Goal: Information Seeking & Learning: Learn about a topic

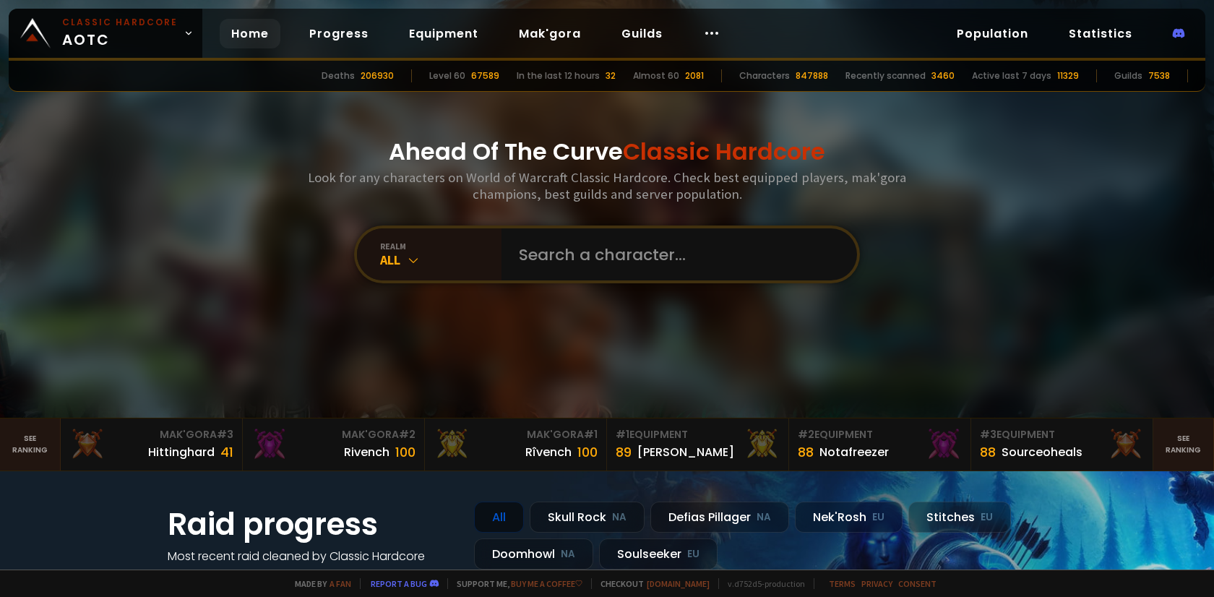
scroll to position [290, 0]
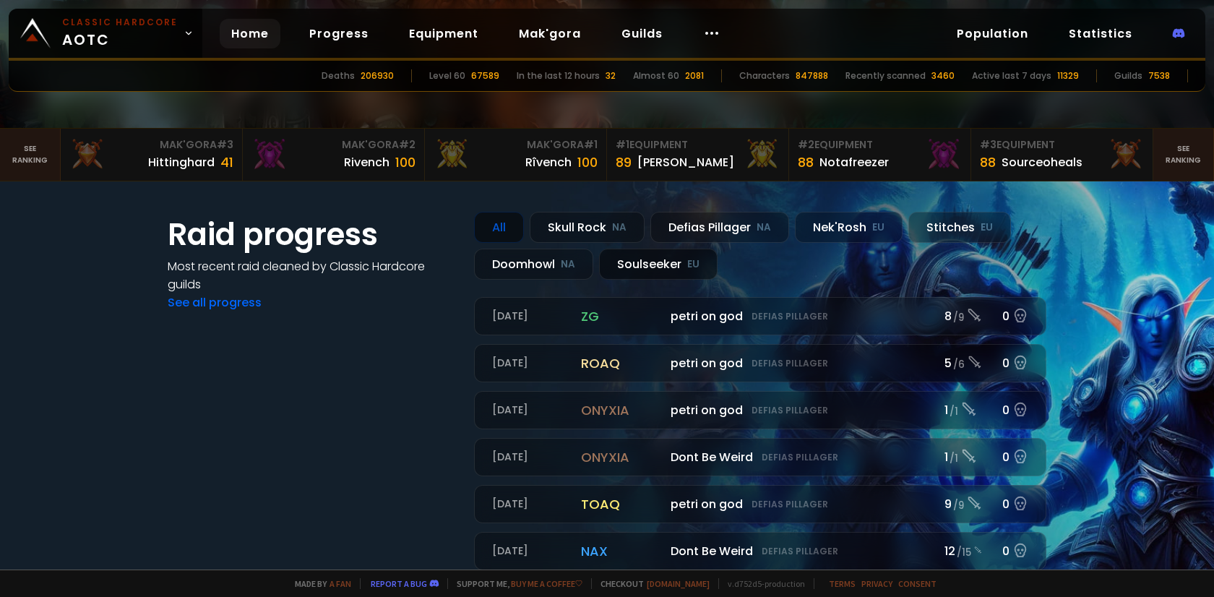
click at [666, 259] on div "Soulseeker EU" at bounding box center [658, 264] width 119 height 31
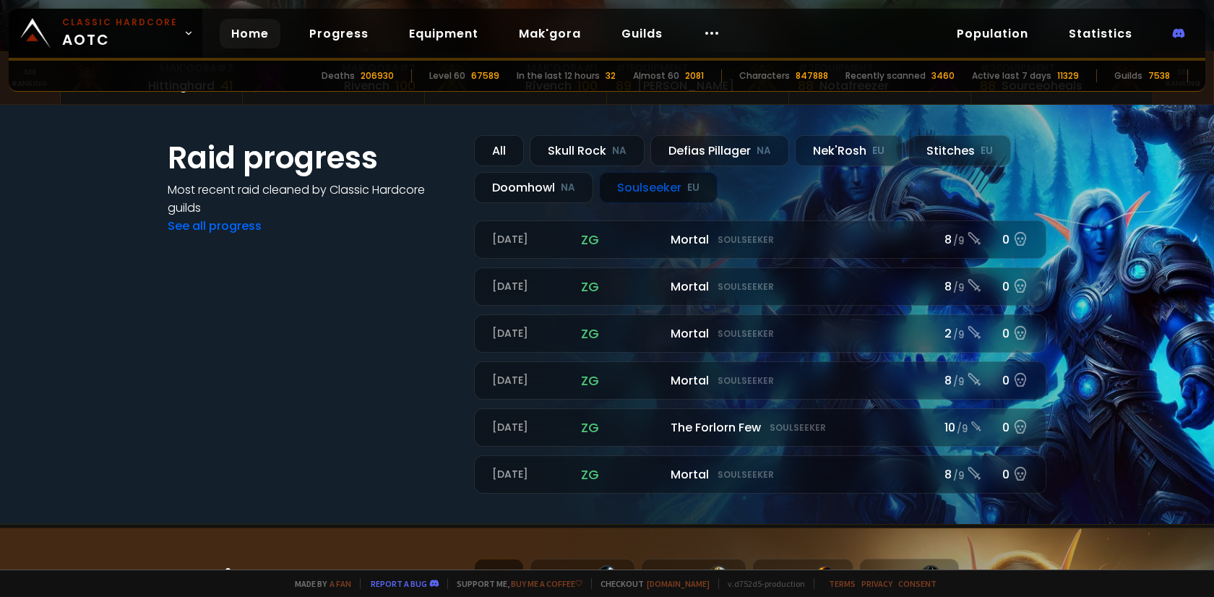
scroll to position [397, 0]
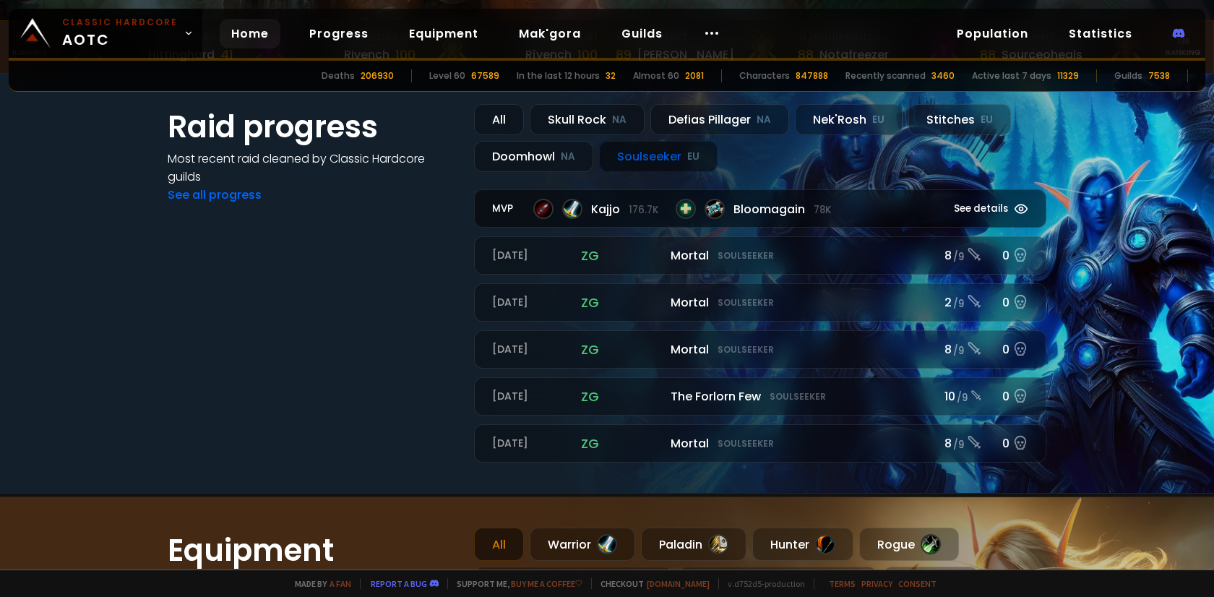
click at [997, 212] on span "See details" at bounding box center [981, 209] width 54 height 14
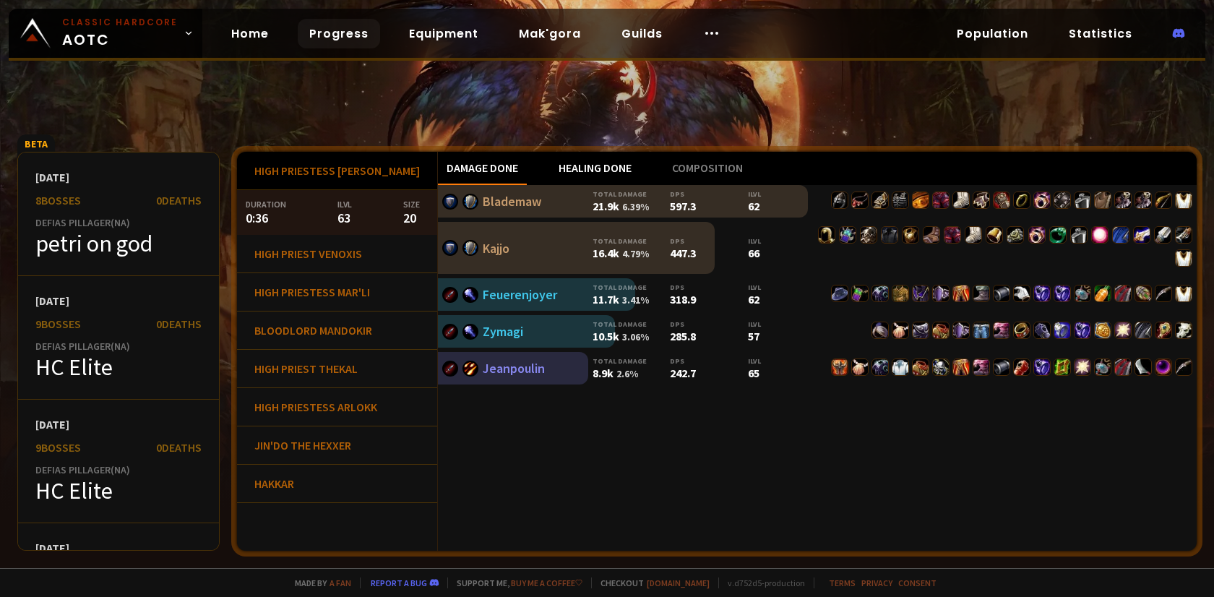
click at [582, 176] on div "Healing done" at bounding box center [595, 168] width 90 height 33
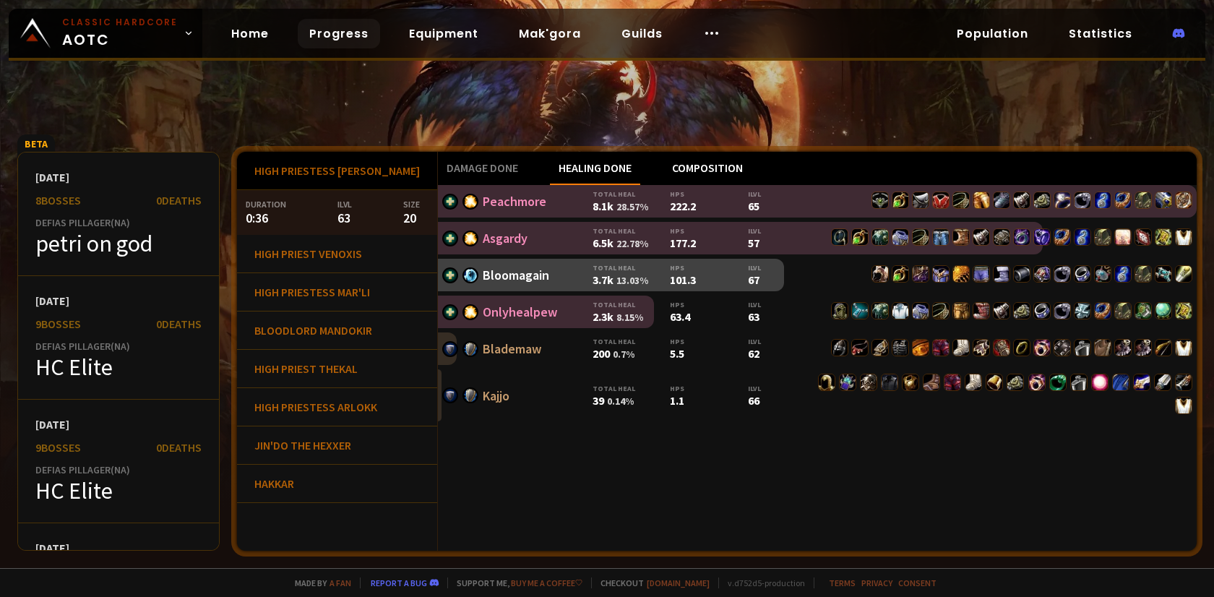
click at [663, 175] on div "Composition" at bounding box center [707, 168] width 88 height 33
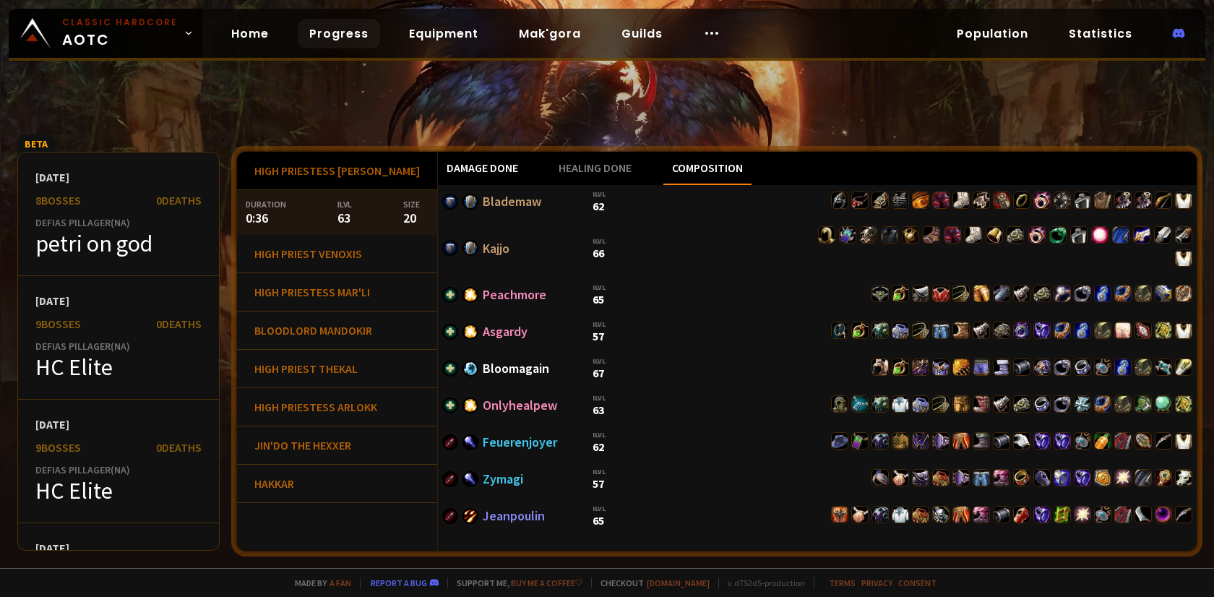
click at [438, 170] on div "Damage done" at bounding box center [482, 168] width 89 height 33
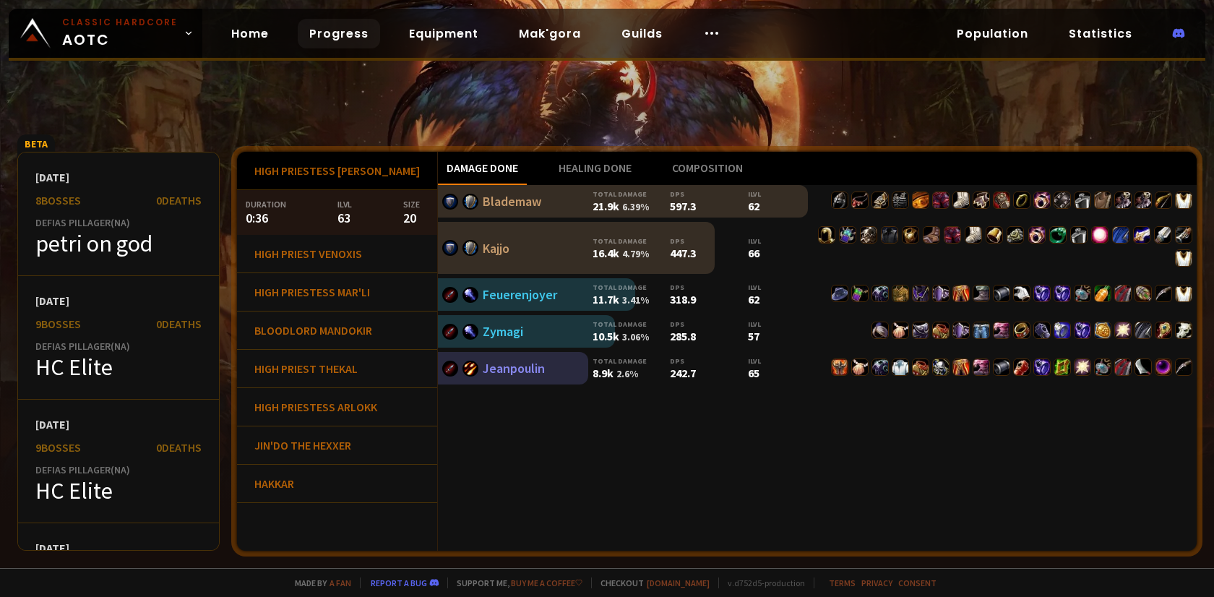
click at [306, 161] on div "High Priestess [PERSON_NAME]" at bounding box center [337, 171] width 200 height 38
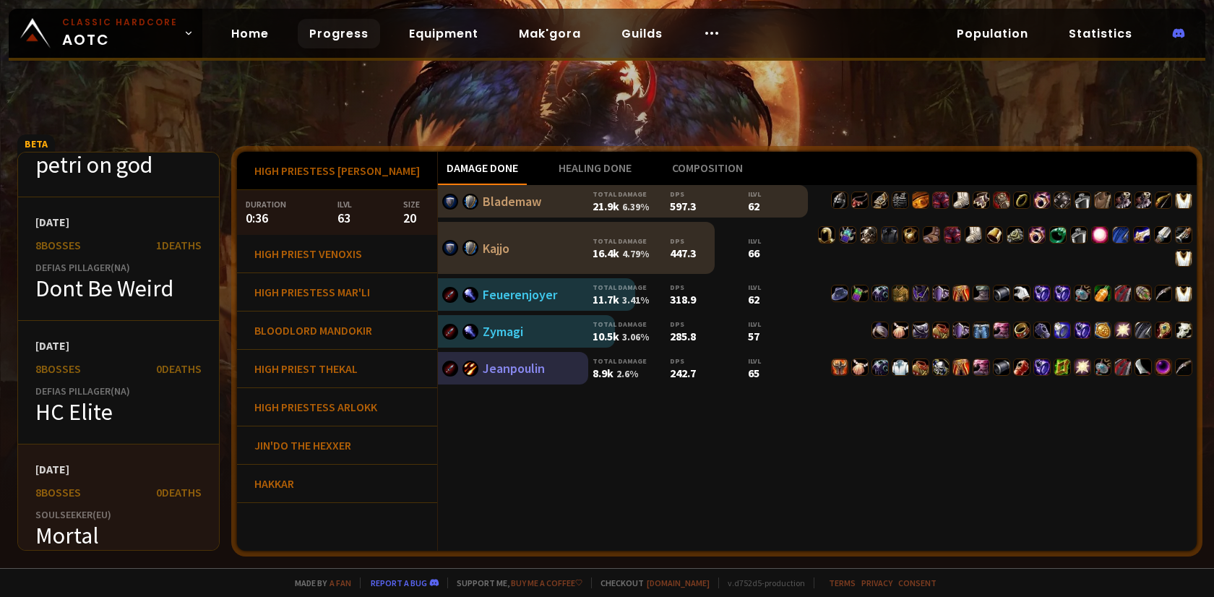
scroll to position [452, 0]
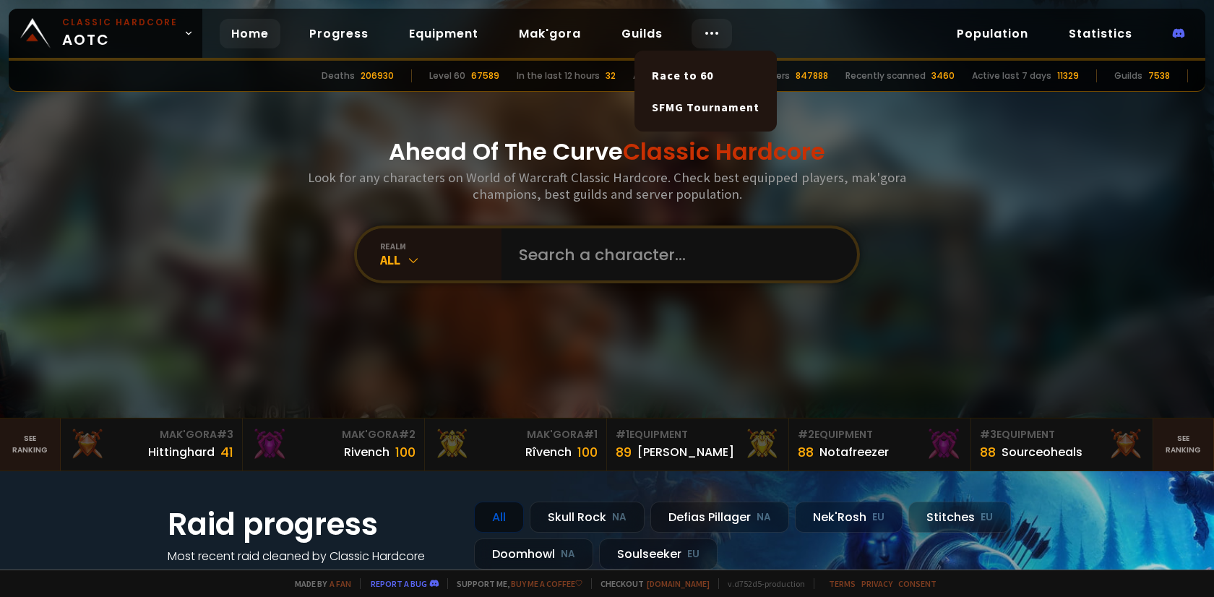
click at [692, 36] on div at bounding box center [712, 34] width 40 height 30
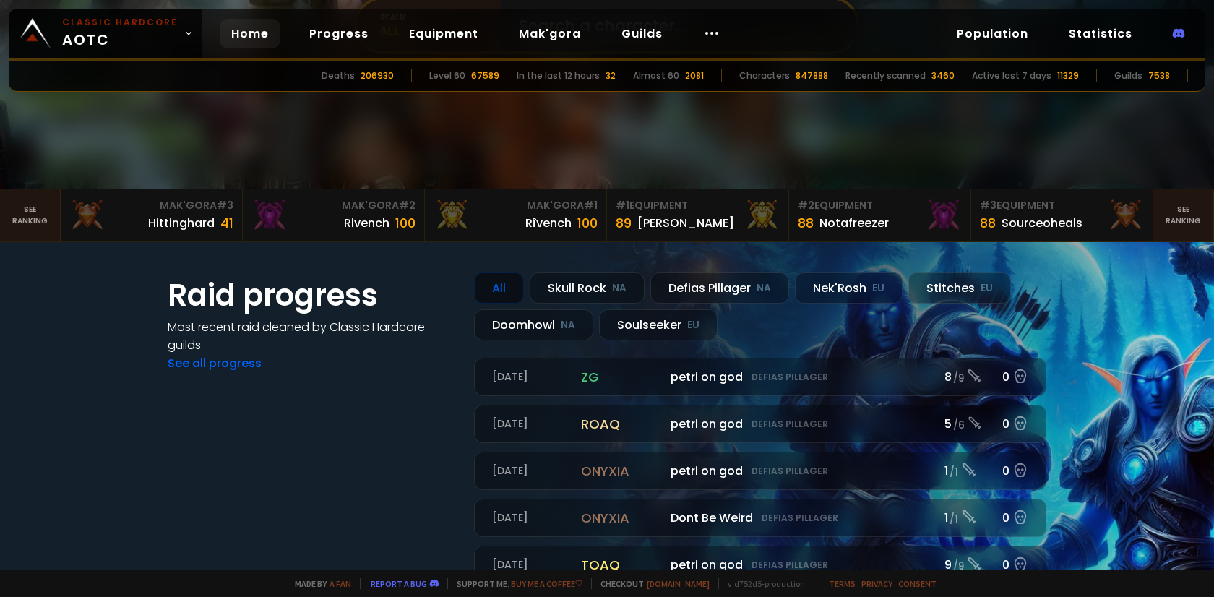
scroll to position [246, 0]
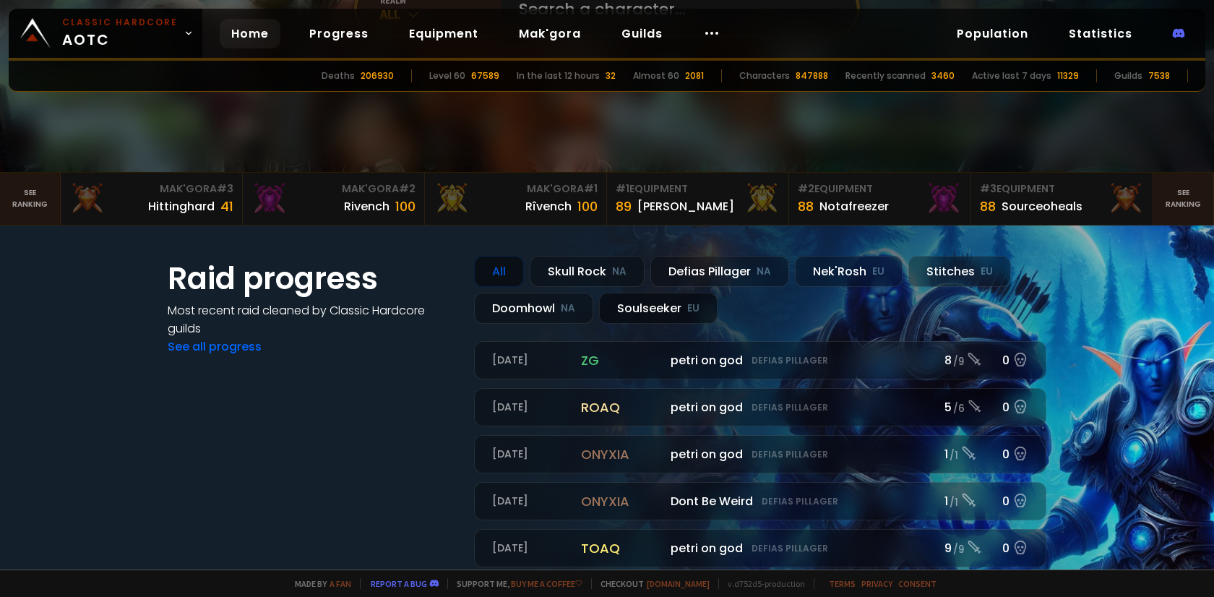
click at [648, 313] on div "Soulseeker EU" at bounding box center [658, 308] width 119 height 31
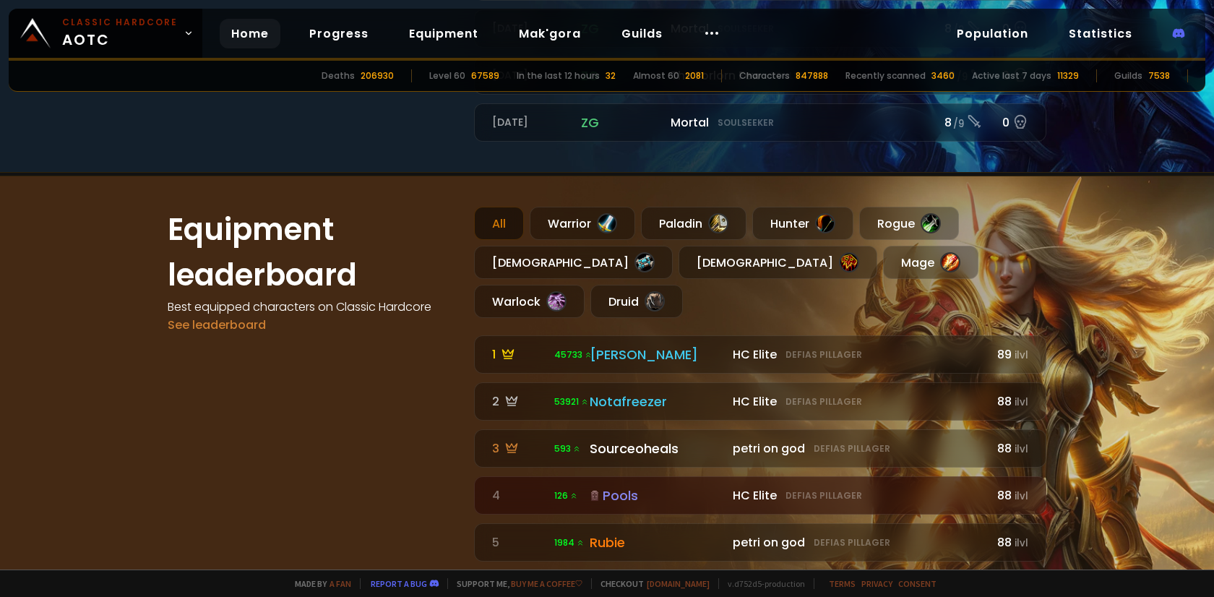
scroll to position [713, 0]
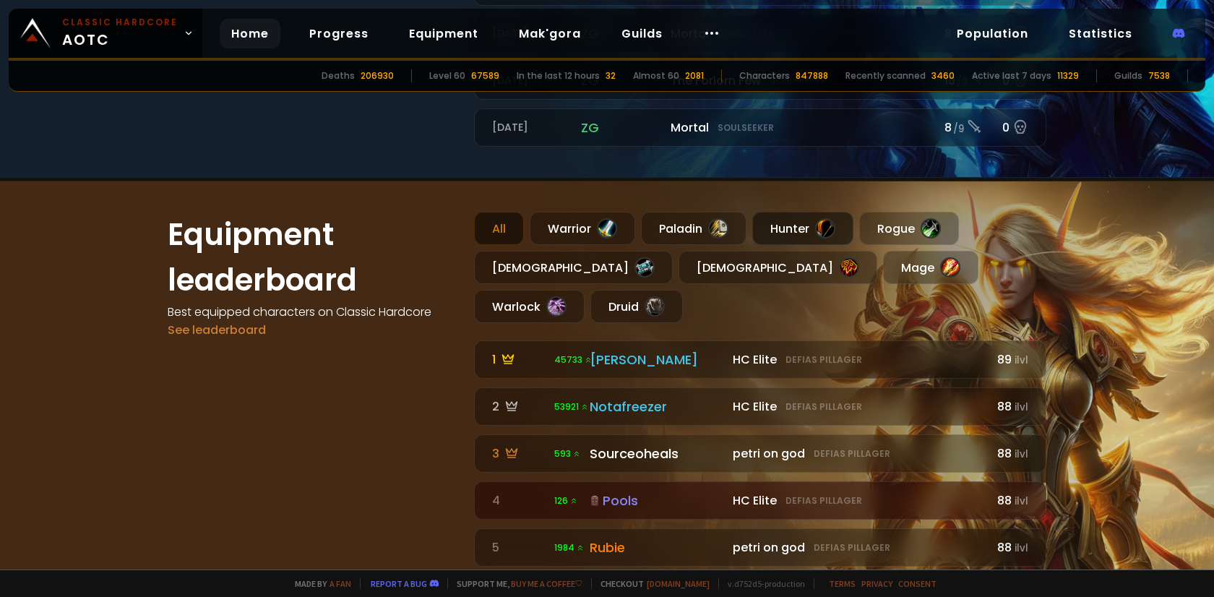
click at [813, 238] on div "Hunter" at bounding box center [802, 228] width 101 height 33
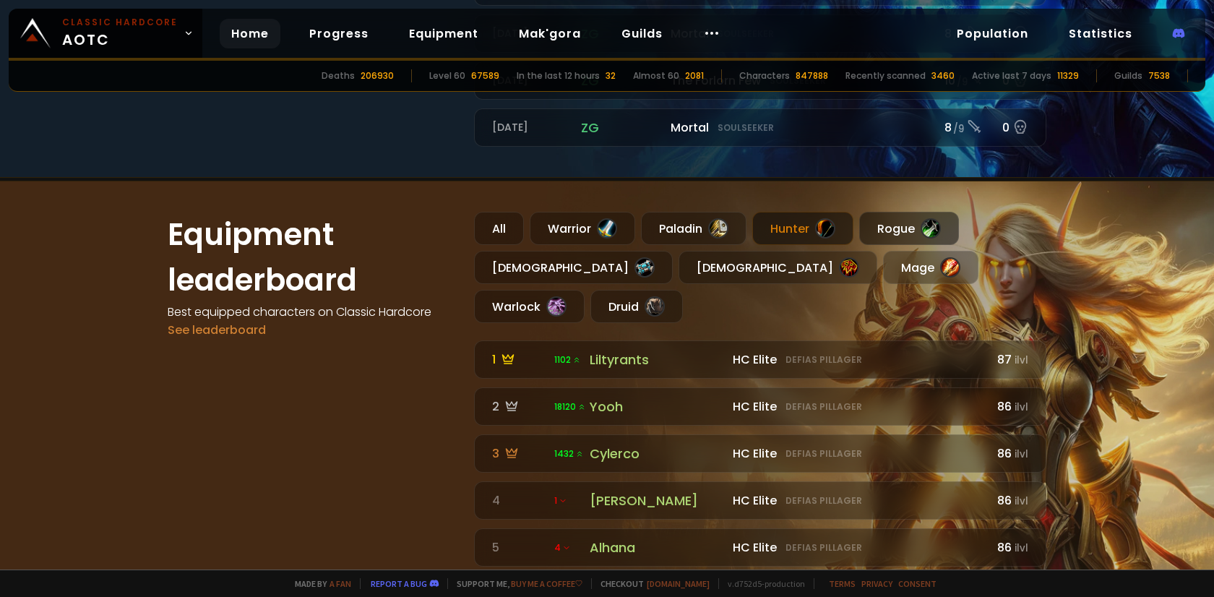
click at [895, 234] on div "Rogue" at bounding box center [909, 228] width 100 height 33
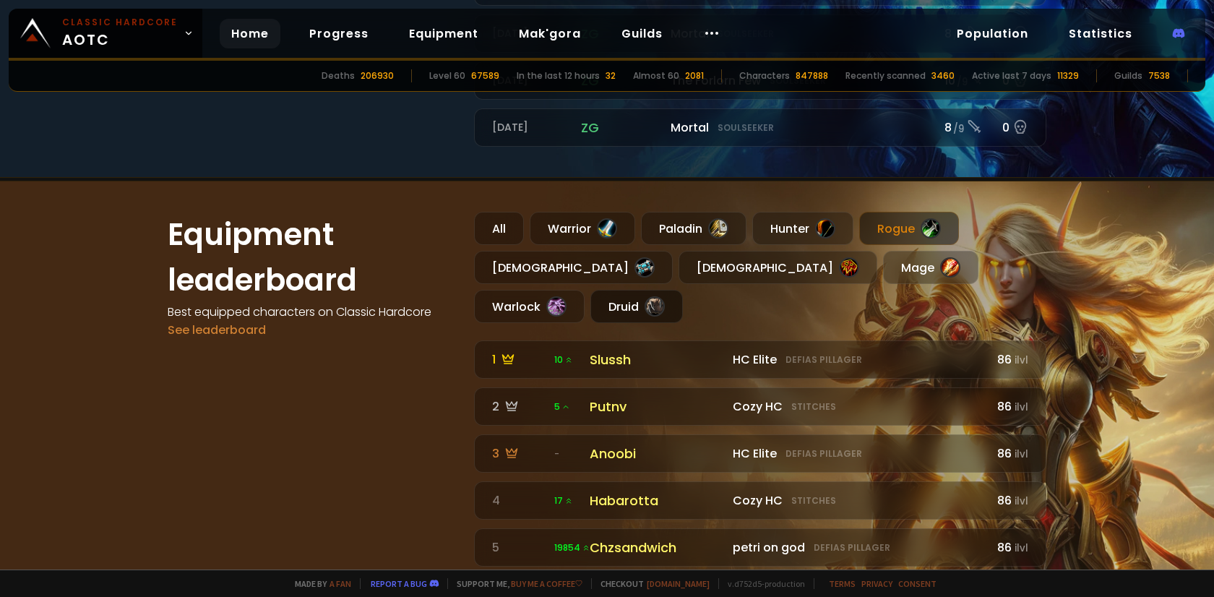
click at [683, 290] on div "Druid" at bounding box center [636, 306] width 93 height 33
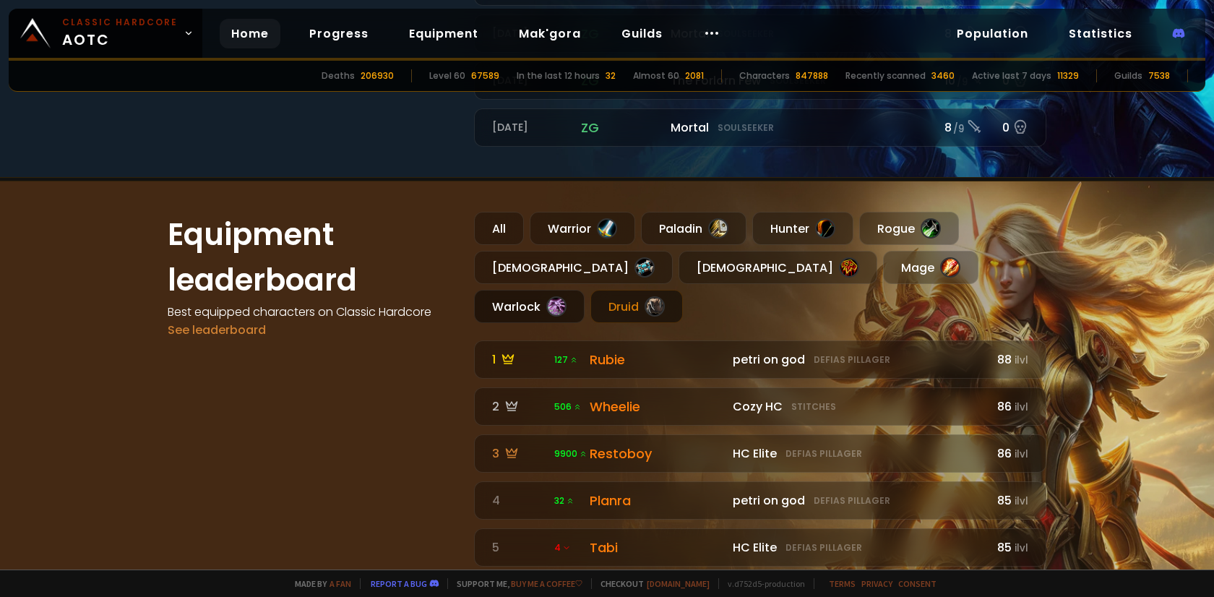
click at [567, 296] on div at bounding box center [556, 306] width 20 height 20
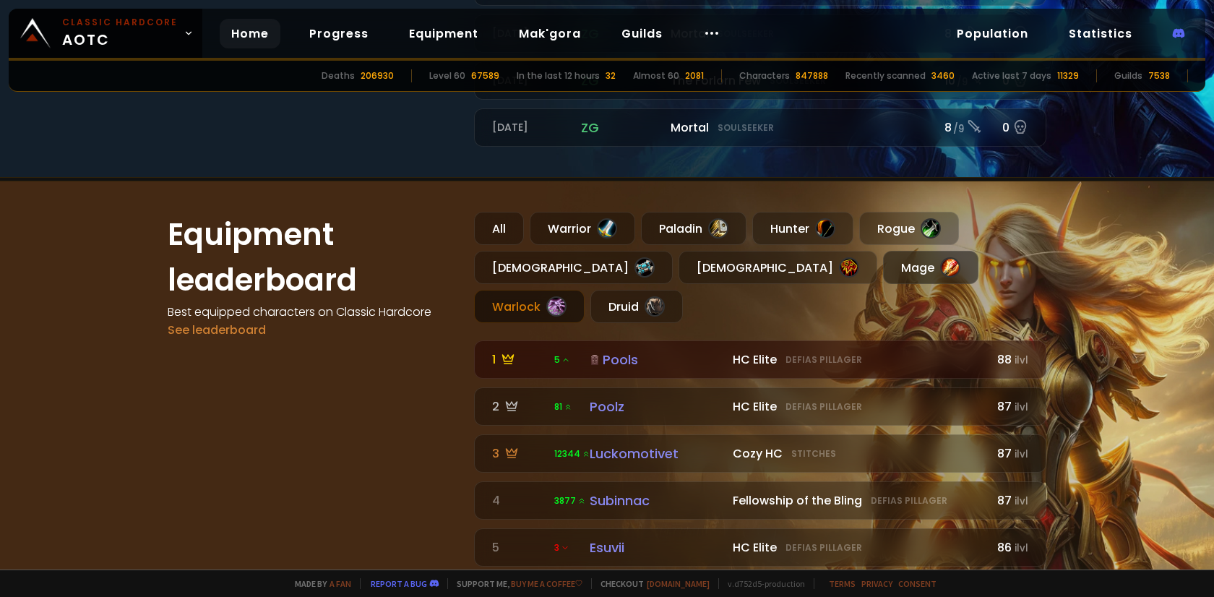
click at [883, 254] on div "Mage" at bounding box center [930, 267] width 95 height 33
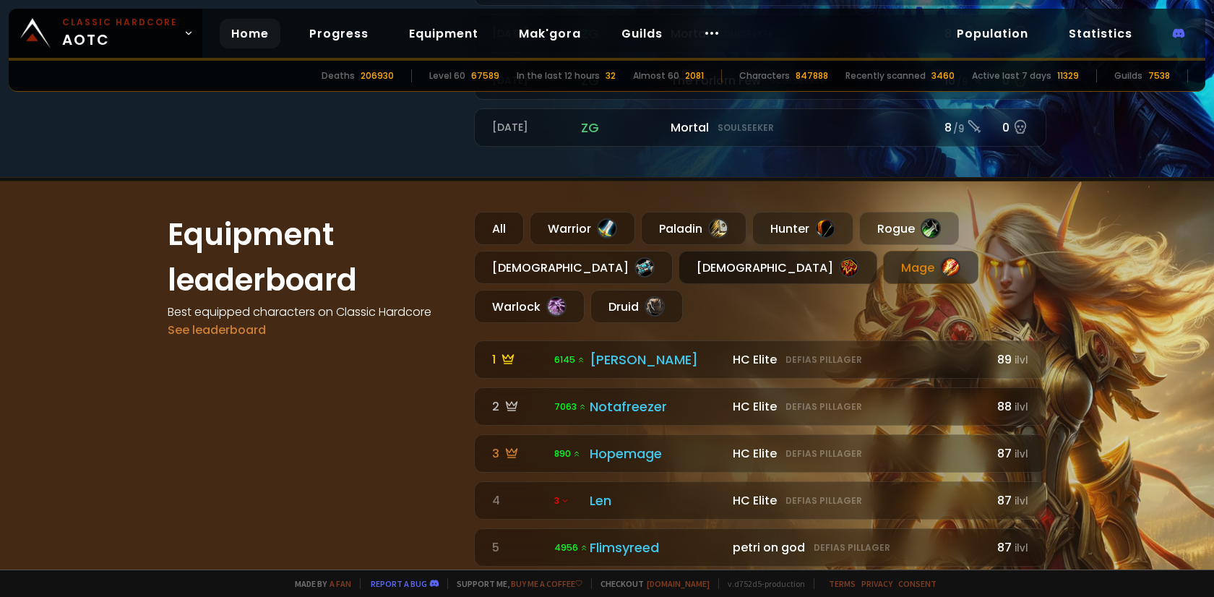
click at [679, 255] on div "[DEMOGRAPHIC_DATA]" at bounding box center [778, 267] width 199 height 33
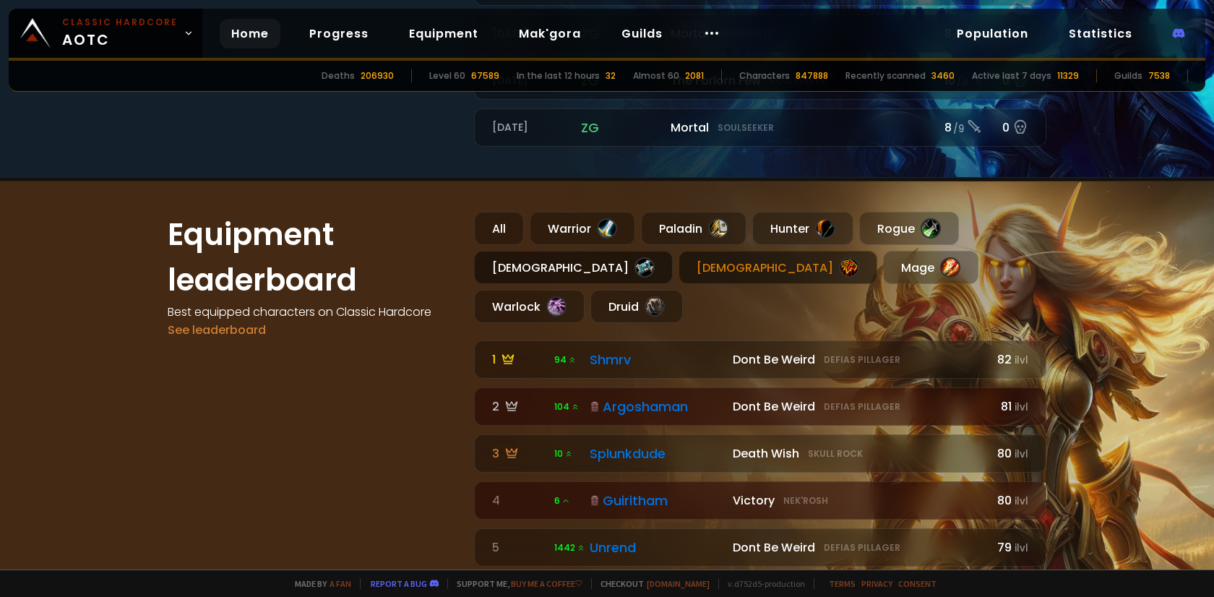
click at [635, 265] on div at bounding box center [645, 267] width 20 height 20
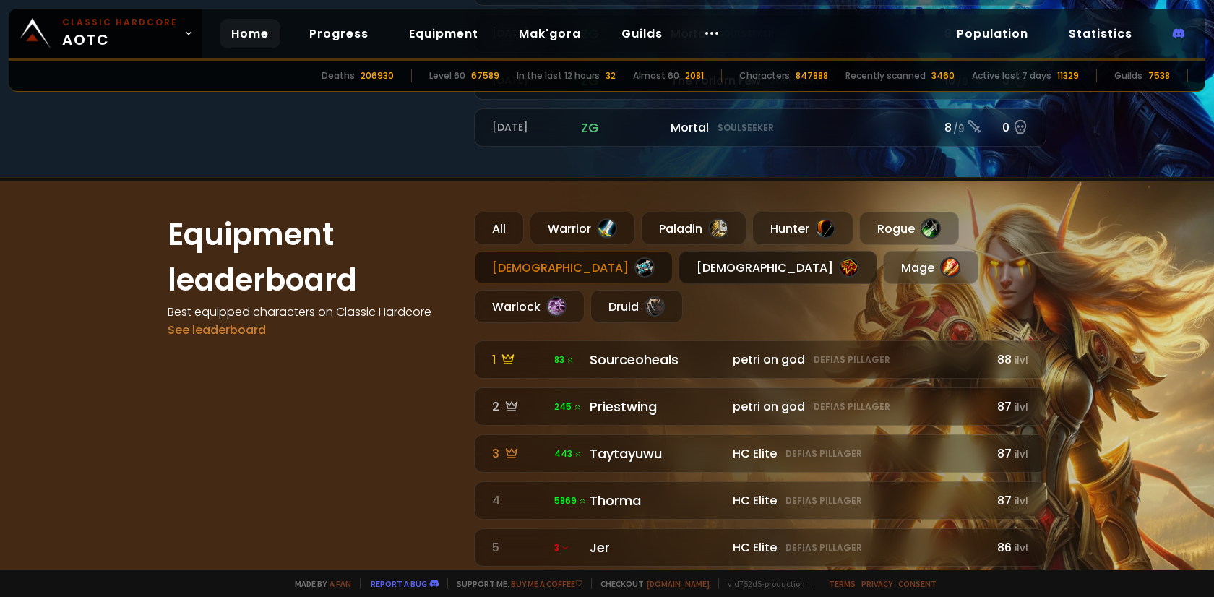
click at [679, 271] on div "[DEMOGRAPHIC_DATA]" at bounding box center [778, 267] width 199 height 33
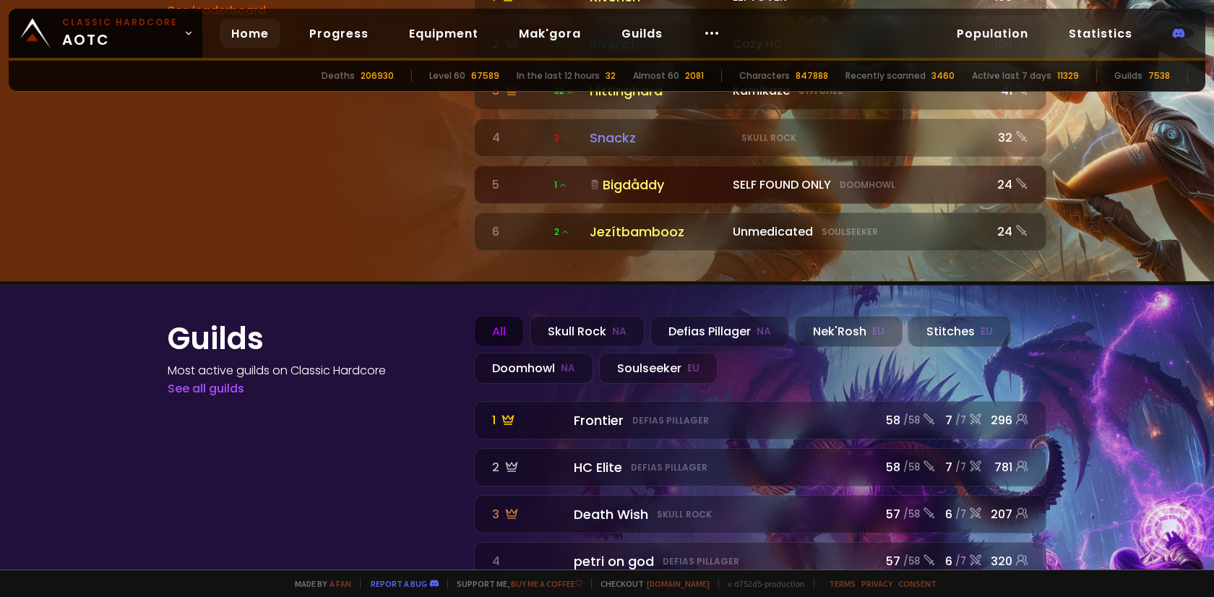
scroll to position [1577, 0]
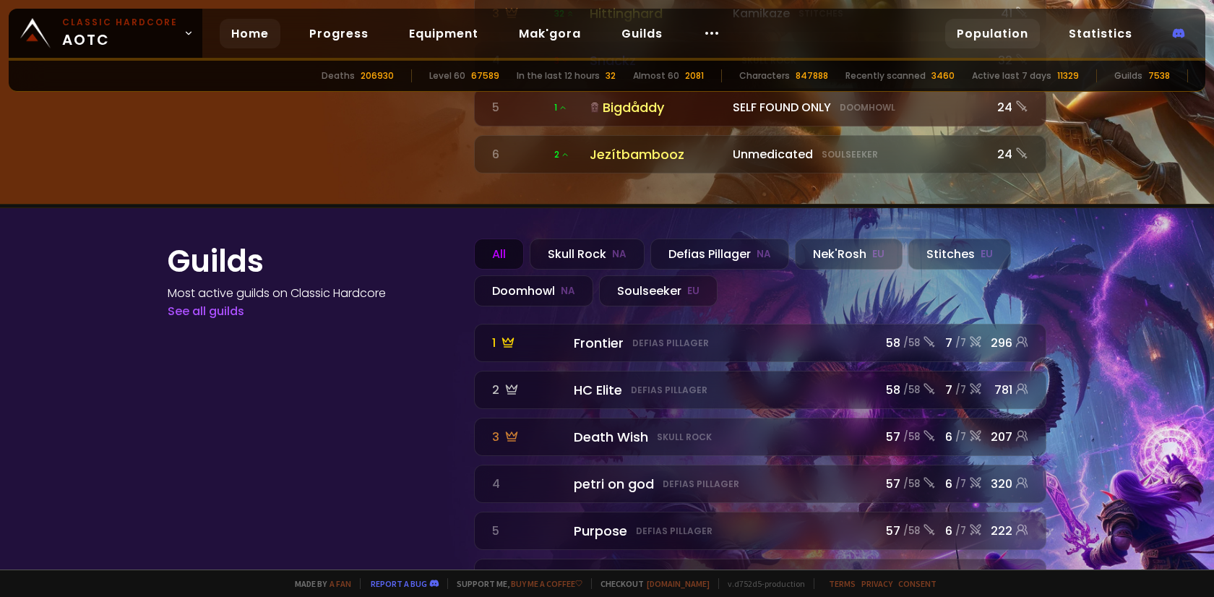
click at [1000, 28] on link "Population" at bounding box center [992, 34] width 95 height 30
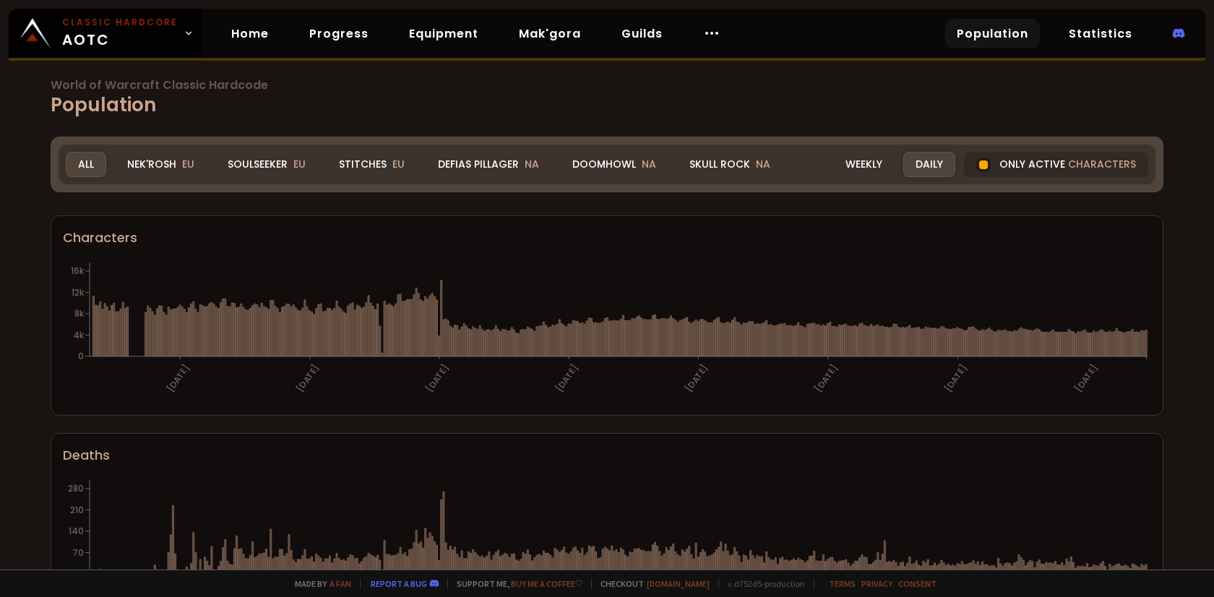
scroll to position [51, 0]
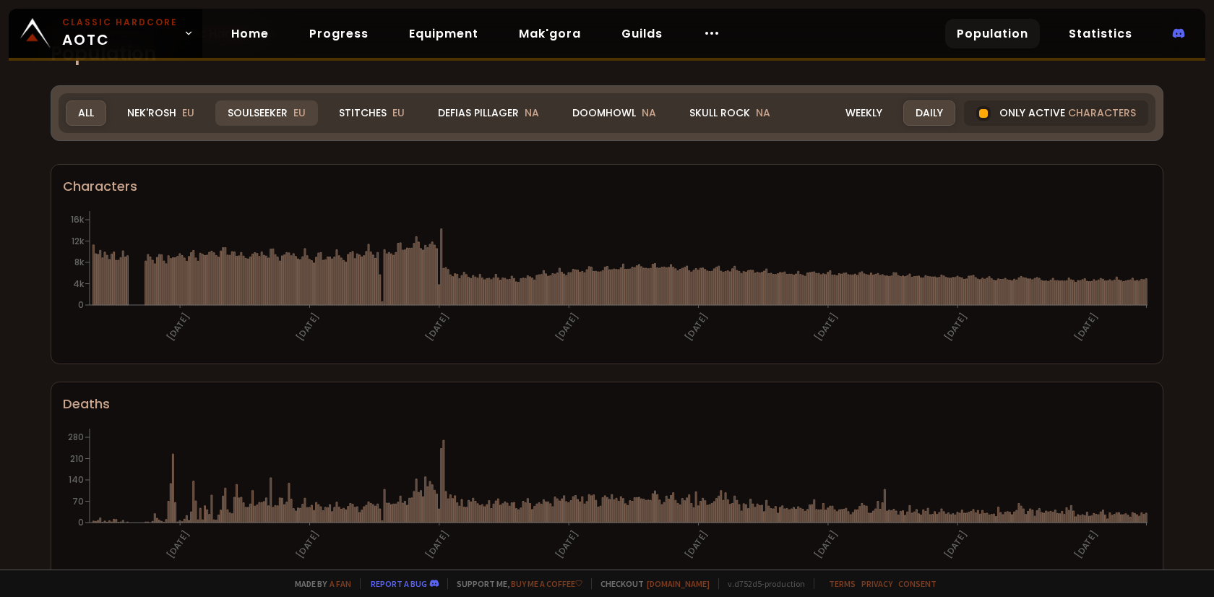
click at [257, 117] on div "Soulseeker EU" at bounding box center [266, 112] width 103 height 25
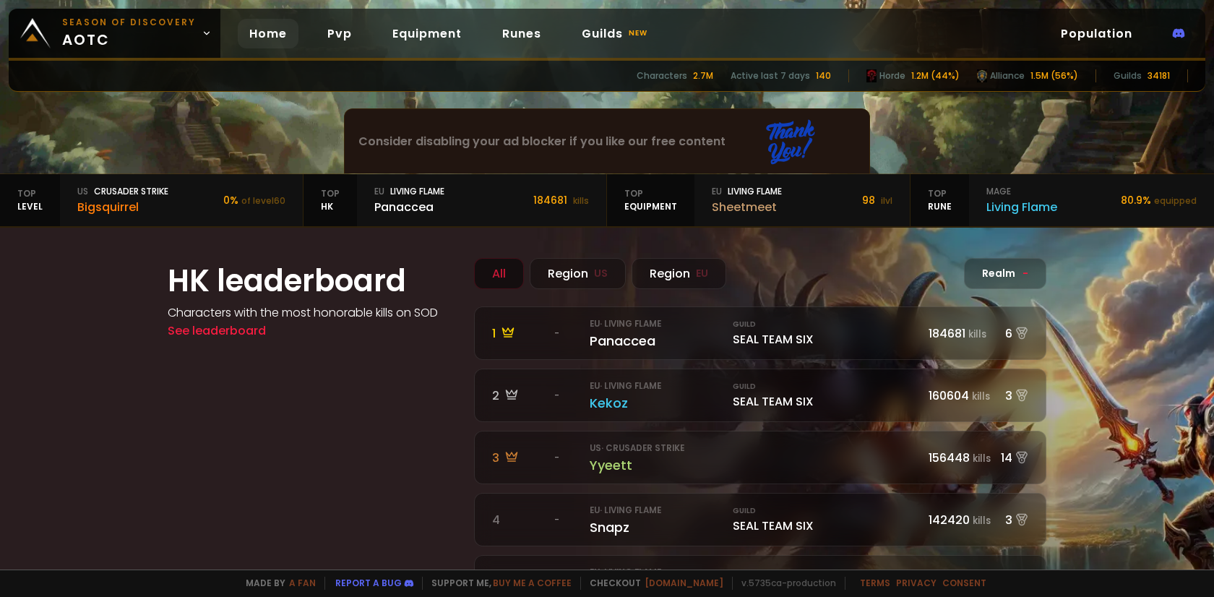
scroll to position [339, 0]
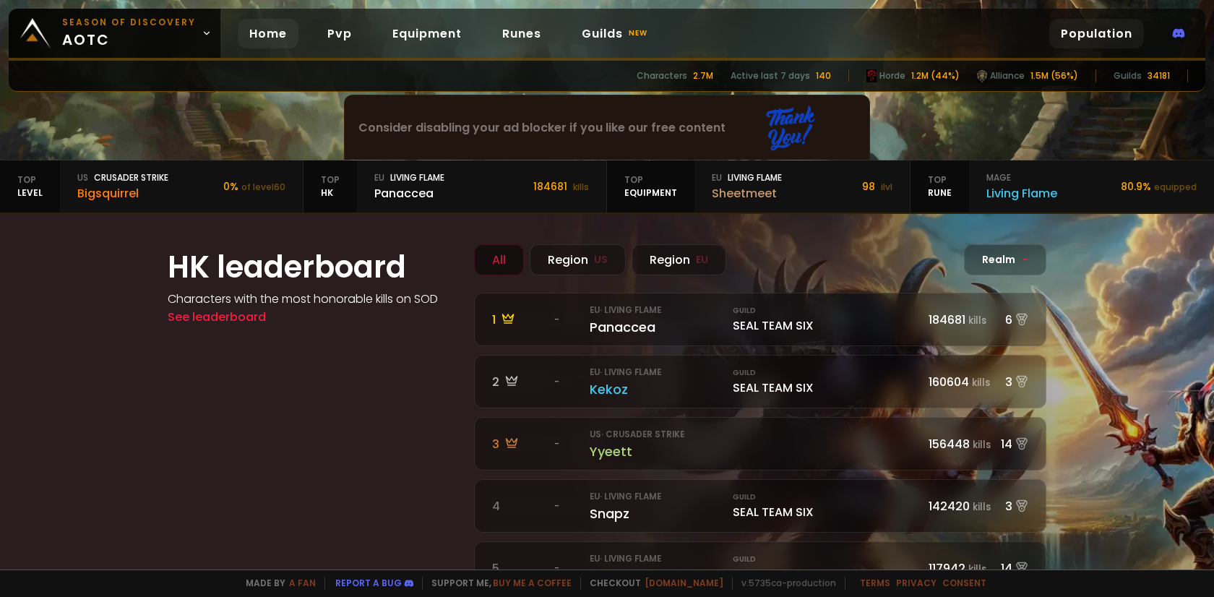
click at [1067, 36] on link "Population" at bounding box center [1096, 34] width 95 height 30
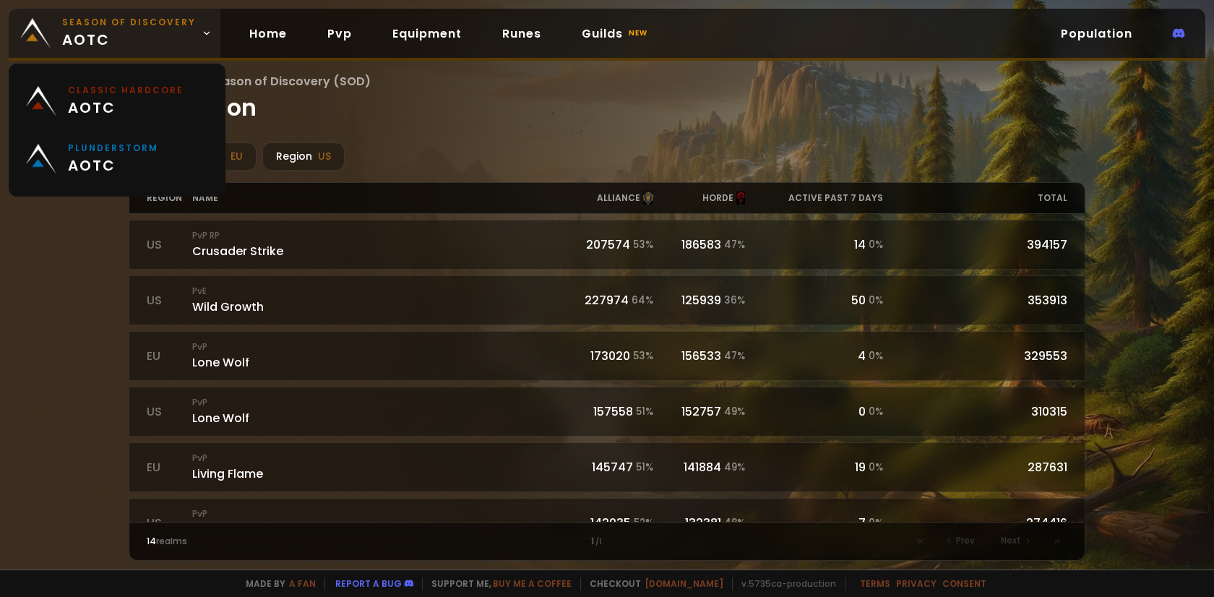
click at [149, 46] on span "Season of Discovery aotc" at bounding box center [129, 33] width 134 height 35
